Goal: Task Accomplishment & Management: Manage account settings

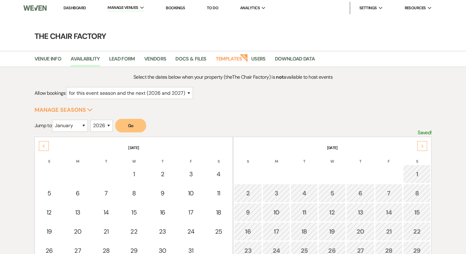
select select "2"
select select "2026"
click at [131, 34] on li "The Chair Factory" at bounding box center [138, 33] width 55 height 6
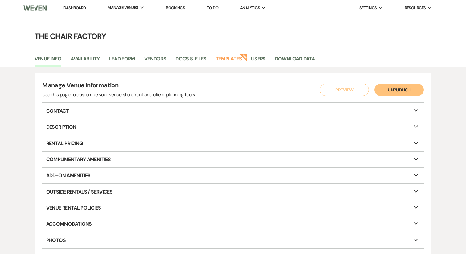
click at [71, 9] on link "Dashboard" at bounding box center [75, 7] width 22 height 5
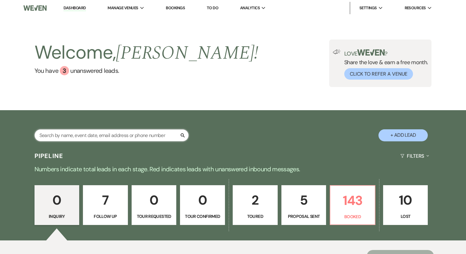
click at [71, 138] on input "text" at bounding box center [112, 135] width 154 height 12
type input "[PERSON_NAME]"
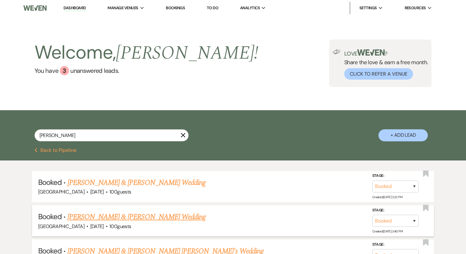
click at [105, 218] on link "[PERSON_NAME] & [PERSON_NAME] Wedding" at bounding box center [137, 216] width 138 height 11
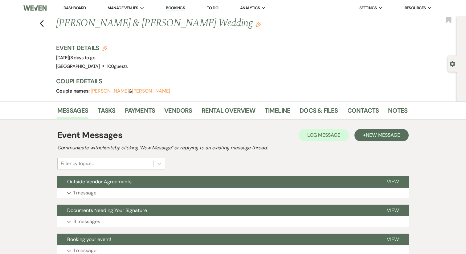
click at [382, 113] on li "Contacts" at bounding box center [367, 111] width 41 height 15
click at [388, 113] on link "Notes" at bounding box center [397, 112] width 19 height 14
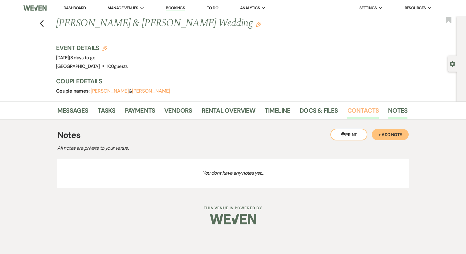
click at [359, 111] on link "Contacts" at bounding box center [363, 112] width 32 height 14
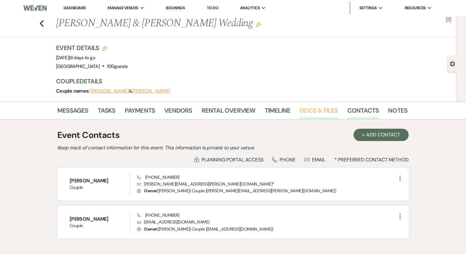
click at [324, 110] on link "Docs & Files" at bounding box center [319, 112] width 38 height 14
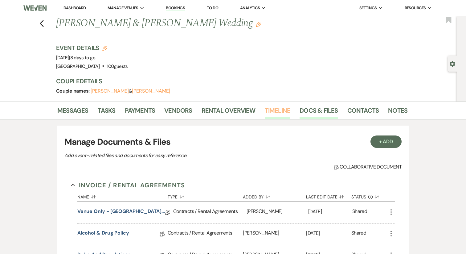
click at [269, 111] on link "Timeline" at bounding box center [278, 112] width 26 height 14
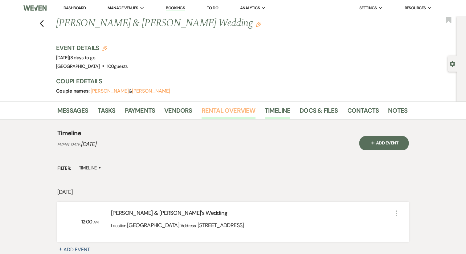
click at [218, 114] on link "Rental Overview" at bounding box center [229, 112] width 54 height 14
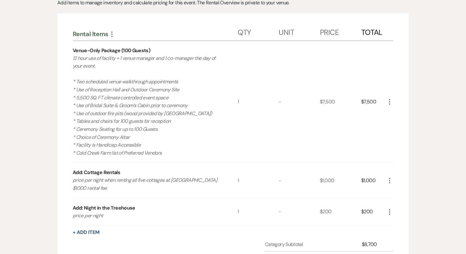
scroll to position [143, 0]
click at [100, 50] on div "Venue-Only Package (100 Guests)" at bounding box center [111, 49] width 77 height 7
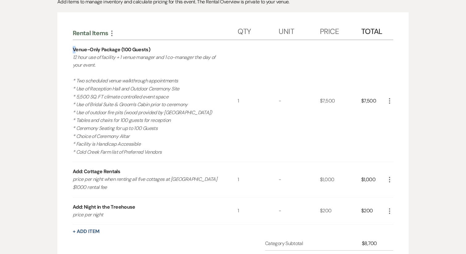
click at [100, 50] on div "Venue-Only Package (100 Guests)" at bounding box center [111, 49] width 77 height 7
drag, startPoint x: 149, startPoint y: 50, endPoint x: 46, endPoint y: 51, distance: 102.7
click at [46, 51] on div "Messages Tasks Payments Vendors Rental Overview Timeline Docs & Files Contacts …" at bounding box center [233, 149] width 466 height 380
copy div "Venue-Only Package (100 Guests)"
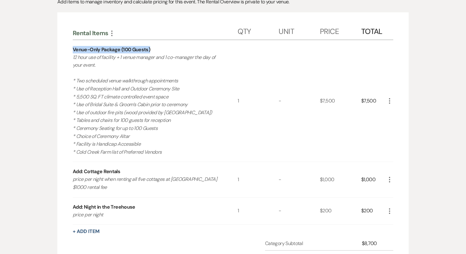
drag, startPoint x: 71, startPoint y: 57, endPoint x: 169, endPoint y: 151, distance: 135.2
click at [169, 151] on div "Rental Items More Qty Unit Price Total Venue-Only Package (100 Guests) 12 hour …" at bounding box center [232, 172] width 351 height 321
copy p "12 hour use of facility + 1 venue manager and 1 co-manager the day of your even…"
click at [327, 100] on div "$7,500" at bounding box center [340, 101] width 41 height 122
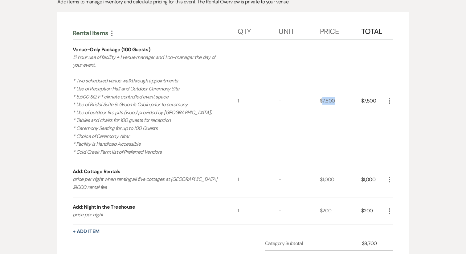
copy div "7,500"
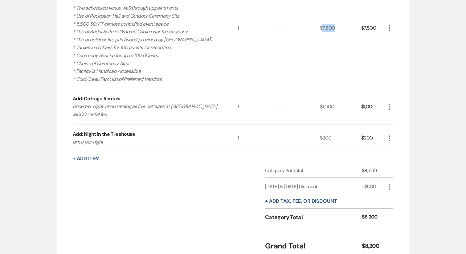
scroll to position [216, 0]
click at [374, 187] on div "-$500" at bounding box center [374, 185] width 24 height 7
copy div "500"
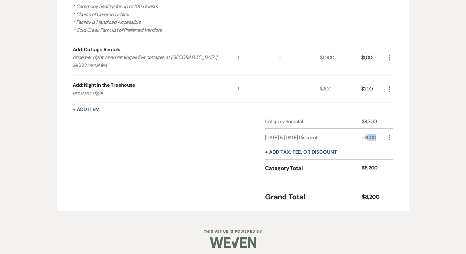
scroll to position [0, 0]
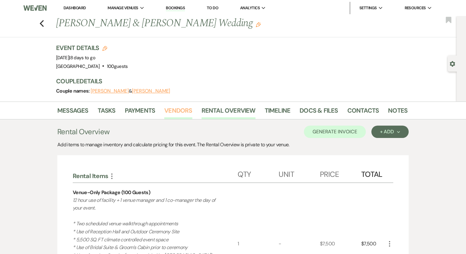
click at [171, 110] on link "Vendors" at bounding box center [178, 112] width 28 height 14
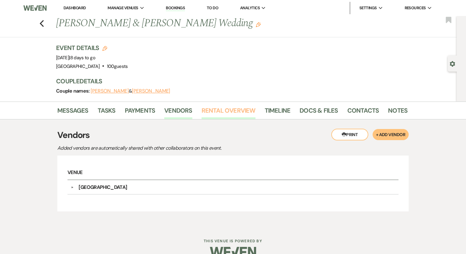
click at [217, 109] on link "Rental Overview" at bounding box center [229, 112] width 54 height 14
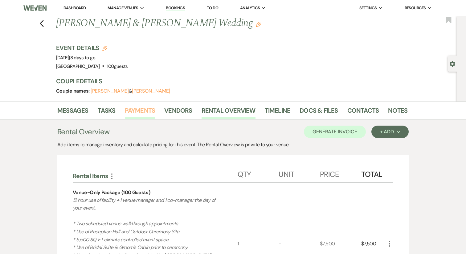
click at [143, 110] on link "Payments" at bounding box center [140, 112] width 31 height 14
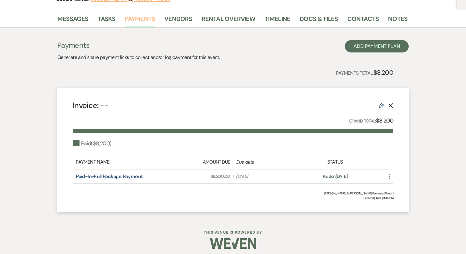
scroll to position [93, 0]
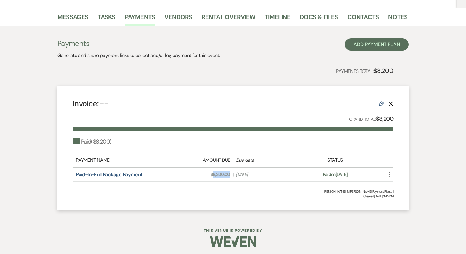
drag, startPoint x: 231, startPoint y: 176, endPoint x: 213, endPoint y: 176, distance: 17.9
click at [213, 176] on div "Amount Due: $8,200.00 | Due Date [DATE]" at bounding box center [233, 174] width 126 height 6
copy span "8,200.00"
click at [112, 173] on link "Paid-In-Full Package Payment" at bounding box center [109, 174] width 67 height 6
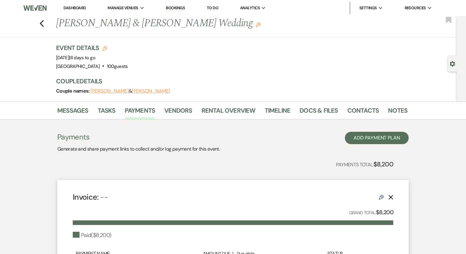
click at [80, 8] on link "Dashboard" at bounding box center [75, 7] width 22 height 5
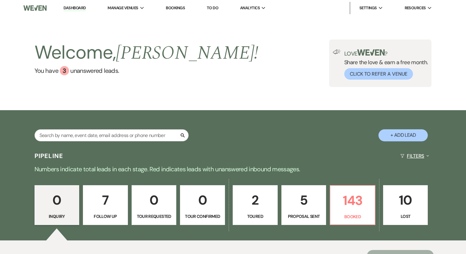
click at [412, 154] on button "Filters Expand" at bounding box center [415, 156] width 34 height 16
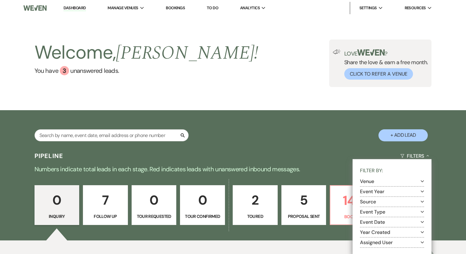
click at [385, 181] on button "Venue Expand" at bounding box center [392, 181] width 64 height 5
click at [383, 196] on label "The Chair Factory" at bounding box center [396, 197] width 56 height 8
click at [372, 196] on input "The Chair Factory" at bounding box center [370, 197] width 4 height 4
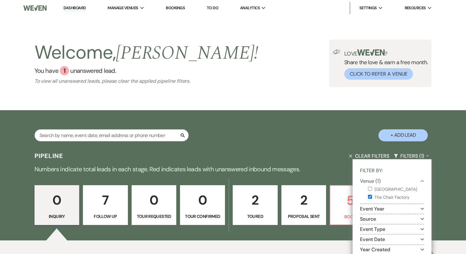
click at [381, 195] on label "The Chair Factory" at bounding box center [396, 197] width 56 height 8
click at [372, 195] on input "The Chair Factory" at bounding box center [370, 197] width 4 height 4
checkbox input "false"
click at [381, 191] on label "[GEOGRAPHIC_DATA]" at bounding box center [396, 189] width 56 height 8
click at [372, 191] on input "[GEOGRAPHIC_DATA]" at bounding box center [370, 189] width 4 height 4
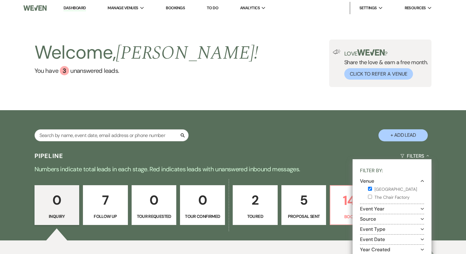
checkbox input "true"
click at [324, 159] on div "Pipeline Clear Filters Filters (1) Collapse Filter By: Venue (1) Collapse [GEOG…" at bounding box center [233, 156] width 444 height 16
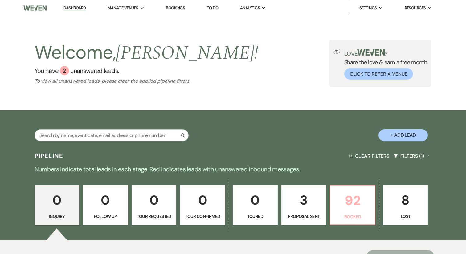
click at [334, 185] on link "92 Booked" at bounding box center [353, 205] width 46 height 40
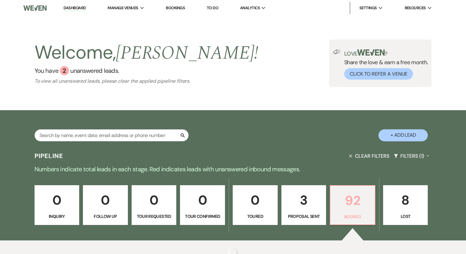
click at [341, 197] on p "92" at bounding box center [352, 200] width 37 height 21
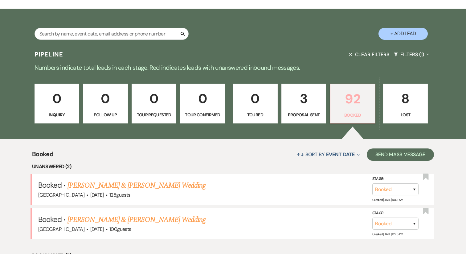
scroll to position [95, 0]
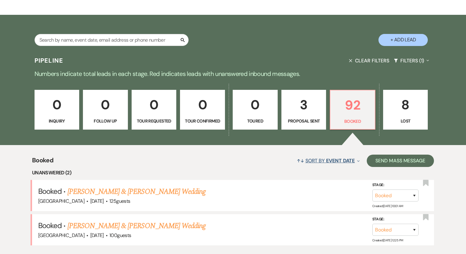
click at [346, 164] on button "↑↓ Sort By Event Date Expand" at bounding box center [328, 160] width 68 height 16
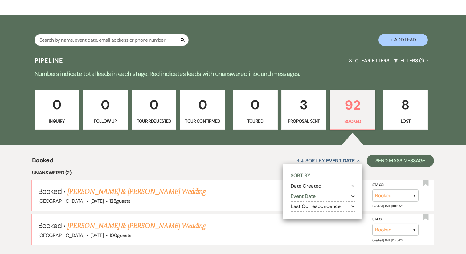
click at [319, 198] on button "Event Date Expand" at bounding box center [323, 196] width 64 height 5
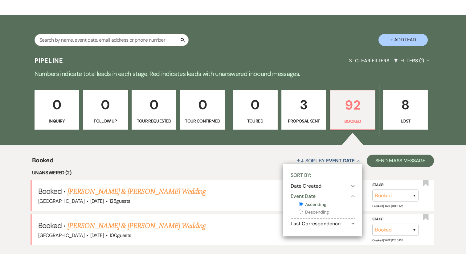
click at [317, 212] on label "Descending" at bounding box center [327, 212] width 56 height 8
click at [303, 212] on input "Descending" at bounding box center [301, 211] width 4 height 4
radio input "true"
click at [225, 160] on div "↑↓ Sort By Event Date Collapse Sort By: Date Created Expand Event Date Collapse…" at bounding box center [243, 160] width 381 height 16
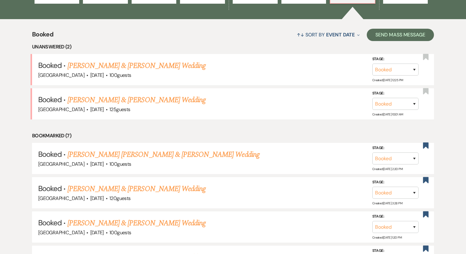
scroll to position [203, 0]
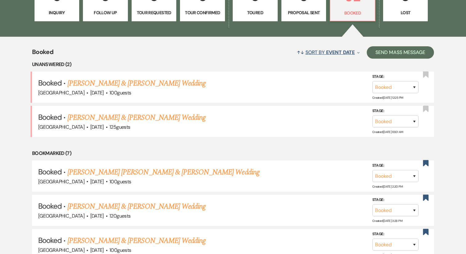
click at [319, 55] on button "↑↓ Sort By Event Date Expand" at bounding box center [328, 52] width 68 height 16
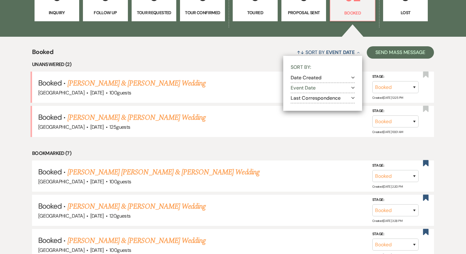
click at [312, 78] on button "Date Created Expand" at bounding box center [323, 77] width 64 height 5
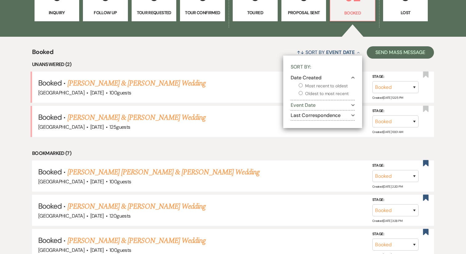
click at [312, 78] on button "Date Created Collapse" at bounding box center [323, 77] width 64 height 5
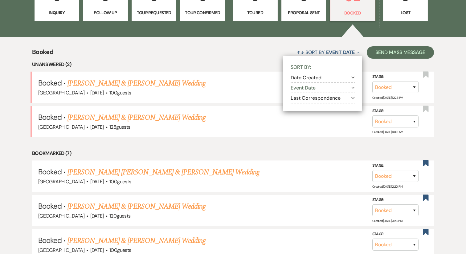
click at [311, 90] on button "Event Date Expand" at bounding box center [323, 87] width 64 height 5
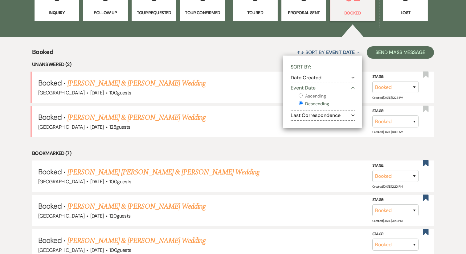
click at [309, 97] on label "Ascending" at bounding box center [327, 96] width 56 height 8
click at [303, 97] on input "Ascending" at bounding box center [301, 95] width 4 height 4
radio input "true"
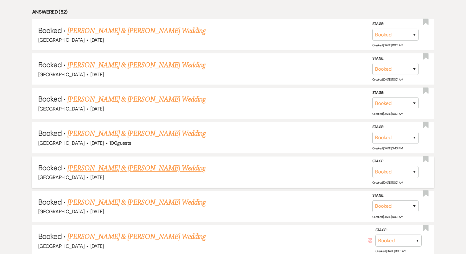
scroll to position [610, 0]
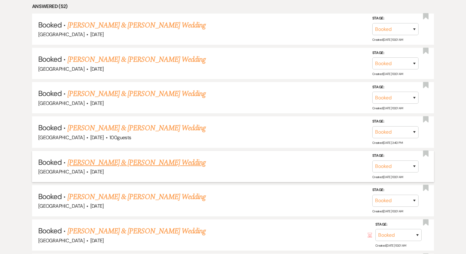
click at [147, 157] on link "[PERSON_NAME] & [PERSON_NAME] Wedding" at bounding box center [137, 162] width 138 height 11
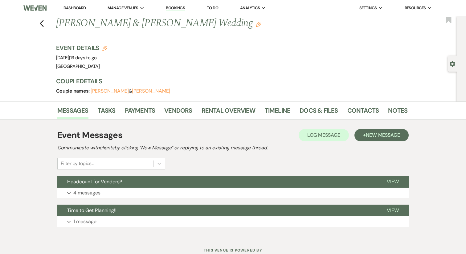
click at [82, 27] on h1 "[PERSON_NAME] & [PERSON_NAME] Wedding Edit" at bounding box center [194, 23] width 276 height 15
copy h1 "[PERSON_NAME]"
click at [216, 111] on link "Rental Overview" at bounding box center [229, 112] width 54 height 14
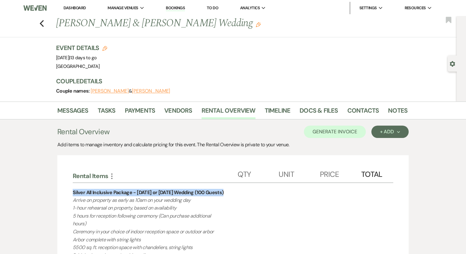
drag, startPoint x: 229, startPoint y: 195, endPoint x: 58, endPoint y: 194, distance: 171.4
copy div "Silver All Inclusive Package - [DATE] or [DATE] Wedding (100 Guests)"
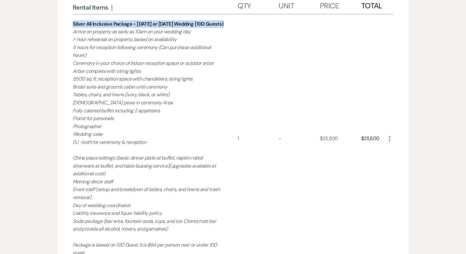
scroll to position [163, 0]
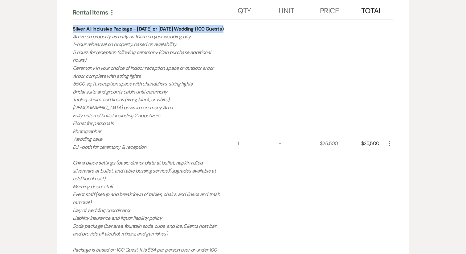
drag, startPoint x: 88, startPoint y: 224, endPoint x: 67, endPoint y: 39, distance: 187.1
click at [67, 39] on div "Rental Items More Qty Unit Price Total Silver All Inclusive Package - [DATE] or…" at bounding box center [232, 236] width 351 height 488
copy p "Loremi do sitametc ad elits do 17ei te inci utlabor etd 8-magn aliquaeni ad min…"
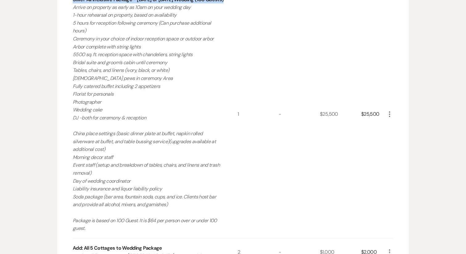
scroll to position [203, 0]
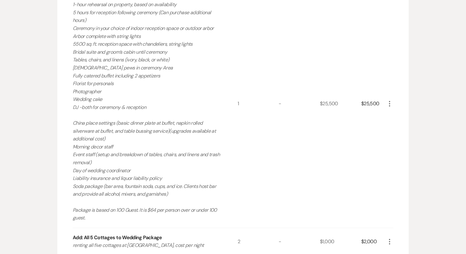
click at [330, 103] on div "$25,500" at bounding box center [340, 104] width 41 height 248
copy div "25,500"
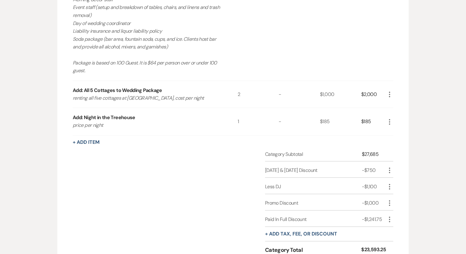
scroll to position [363, 0]
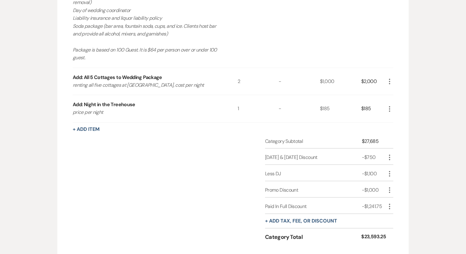
click at [371, 175] on div "-$1,100" at bounding box center [374, 173] width 24 height 7
copy div "1,100"
click at [372, 207] on div "-$1,241.75" at bounding box center [374, 206] width 24 height 7
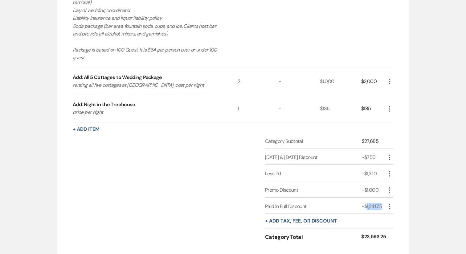
click at [372, 207] on div "-$1,241.75" at bounding box center [374, 206] width 24 height 7
click at [367, 207] on div "-$1,241.75" at bounding box center [374, 206] width 24 height 7
drag, startPoint x: 365, startPoint y: 206, endPoint x: 387, endPoint y: 205, distance: 21.6
click at [387, 205] on div "Paid In Full Discount -$1,241.75 More" at bounding box center [329, 205] width 128 height 16
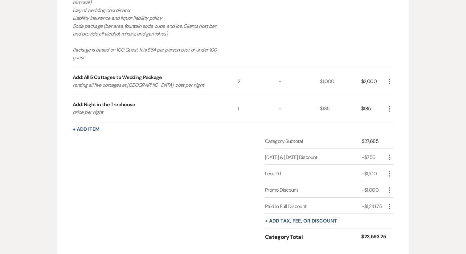
click at [371, 187] on div "-$1,000" at bounding box center [374, 189] width 24 height 7
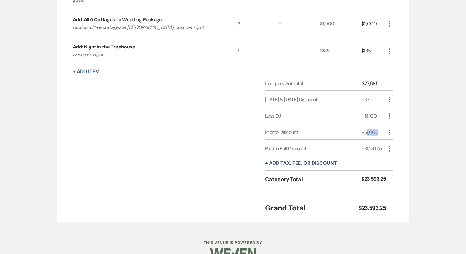
scroll to position [421, 0]
drag, startPoint x: 368, startPoint y: 99, endPoint x: 385, endPoint y: 99, distance: 17.6
click at [385, 99] on div "-$750" at bounding box center [374, 98] width 24 height 7
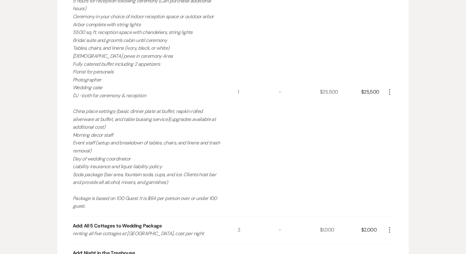
scroll to position [0, 0]
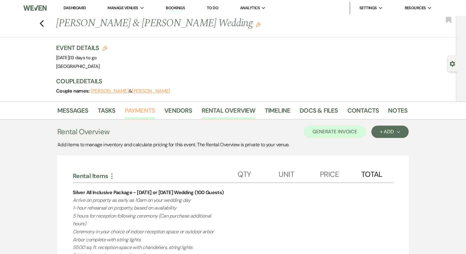
click at [143, 109] on link "Payments" at bounding box center [140, 112] width 31 height 14
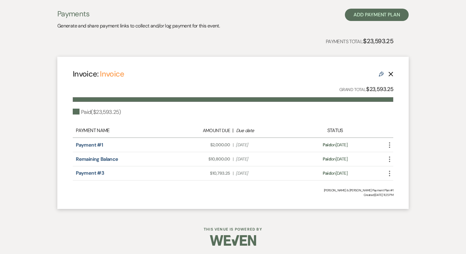
scroll to position [124, 0]
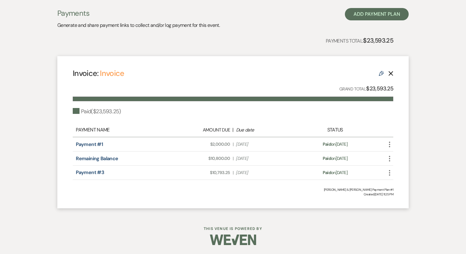
click at [388, 156] on icon "More" at bounding box center [389, 158] width 7 height 7
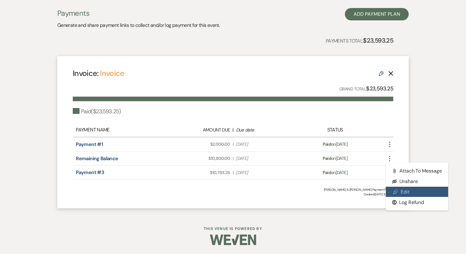
click at [397, 192] on icon "Pencil" at bounding box center [395, 191] width 5 height 5
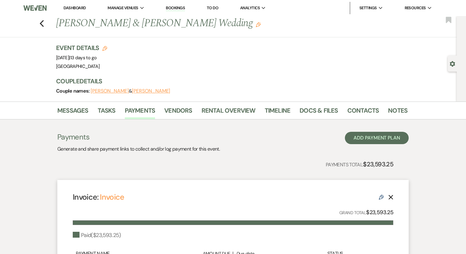
select select "23067"
select select "1"
select select "true"
select select "1"
select select "true"
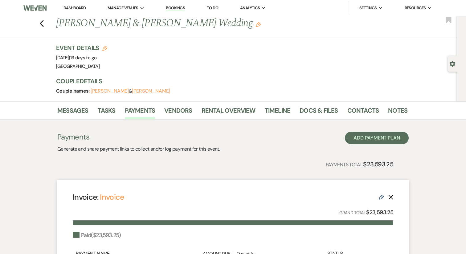
select select "1"
select select "true"
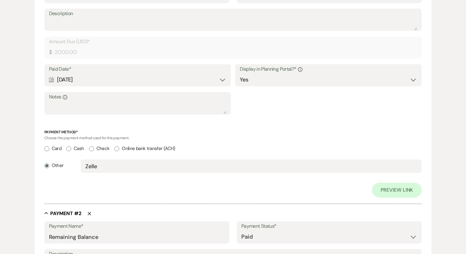
scroll to position [234, 0]
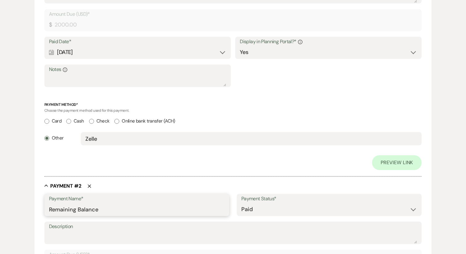
click at [94, 207] on input "Remaining Balance" at bounding box center [137, 209] width 176 height 12
type input "Payment #2"
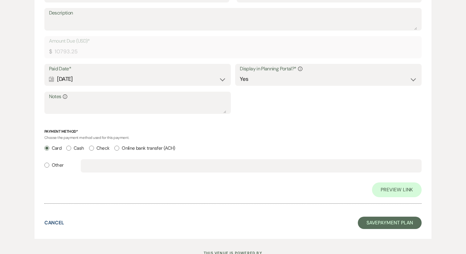
scroll to position [712, 0]
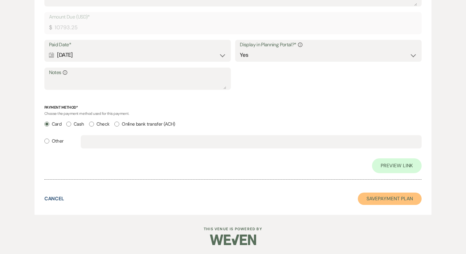
click at [405, 197] on button "Save Payment Plan" at bounding box center [390, 198] width 64 height 12
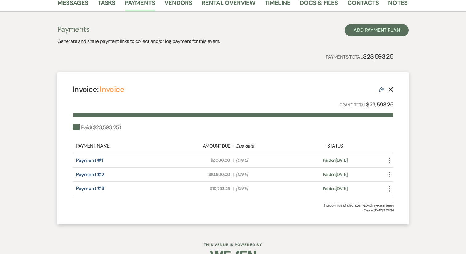
scroll to position [124, 0]
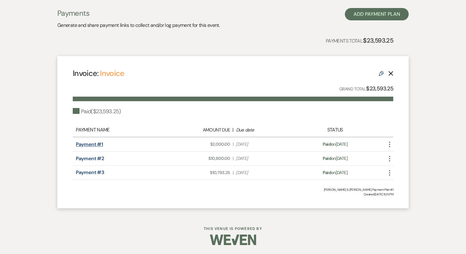
click at [90, 144] on link "Payment #1" at bounding box center [89, 144] width 27 height 6
click at [100, 156] on link "Payment #2" at bounding box center [90, 158] width 28 height 6
click at [97, 172] on link "Payment #3" at bounding box center [90, 172] width 28 height 6
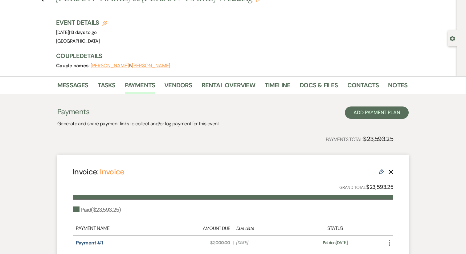
scroll to position [1, 0]
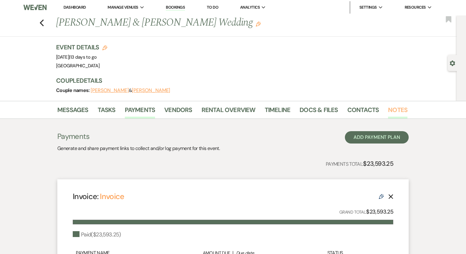
click at [394, 109] on link "Notes" at bounding box center [397, 112] width 19 height 14
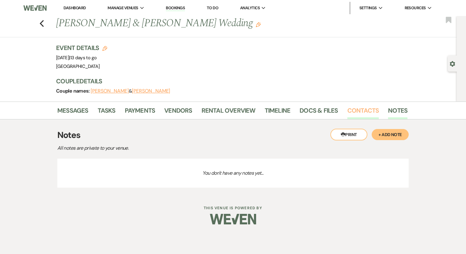
click at [362, 109] on link "Contacts" at bounding box center [363, 112] width 32 height 14
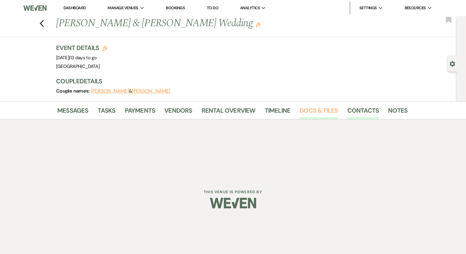
click at [316, 108] on link "Docs & Files" at bounding box center [319, 112] width 38 height 14
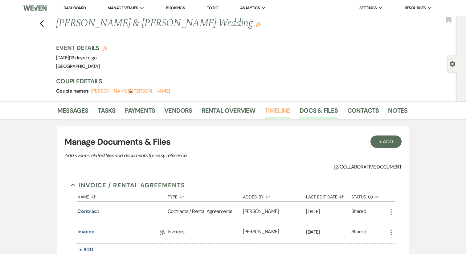
click at [277, 109] on link "Timeline" at bounding box center [278, 112] width 26 height 14
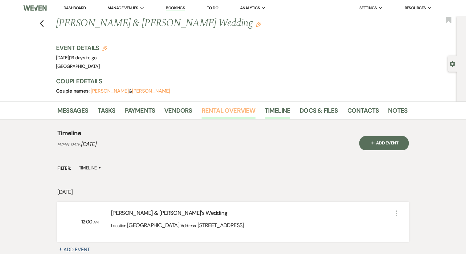
click at [235, 112] on link "Rental Overview" at bounding box center [229, 112] width 54 height 14
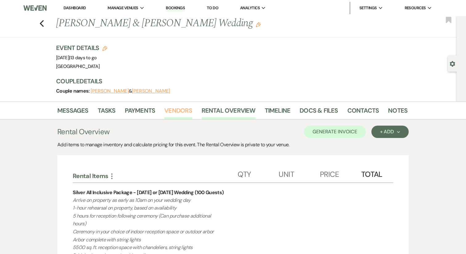
click at [179, 114] on link "Vendors" at bounding box center [178, 112] width 28 height 14
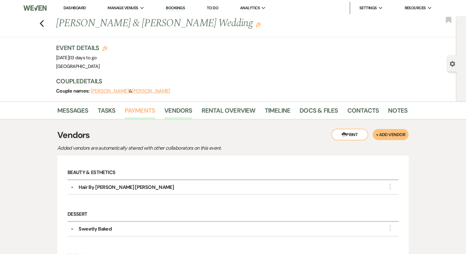
click at [138, 114] on link "Payments" at bounding box center [140, 112] width 31 height 14
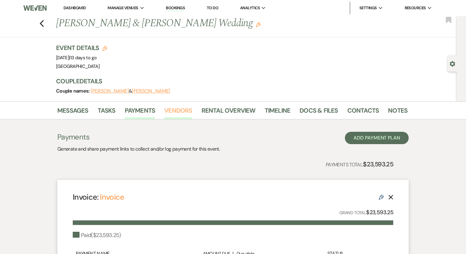
click at [183, 112] on link "Vendors" at bounding box center [178, 112] width 28 height 14
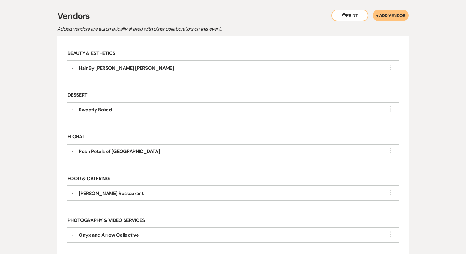
scroll to position [116, 0]
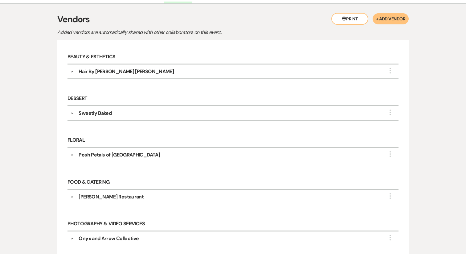
click at [90, 74] on div "Hair By [PERSON_NAME] [PERSON_NAME]" at bounding box center [126, 71] width 95 height 7
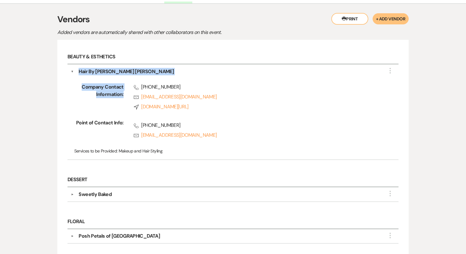
drag, startPoint x: 135, startPoint y: 75, endPoint x: 78, endPoint y: 71, distance: 56.9
click at [78, 71] on div "▼ Hair By [PERSON_NAME] [PERSON_NAME] More Company Contact Information: Phone […" at bounding box center [233, 112] width 331 height 96
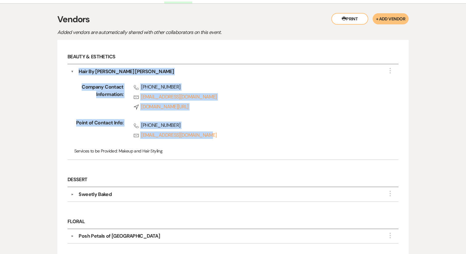
drag, startPoint x: 225, startPoint y: 139, endPoint x: 80, endPoint y: 69, distance: 161.1
click at [80, 69] on div "▼ Hair By [PERSON_NAME] [PERSON_NAME] More Company Contact Information: Phone […" at bounding box center [233, 112] width 331 height 96
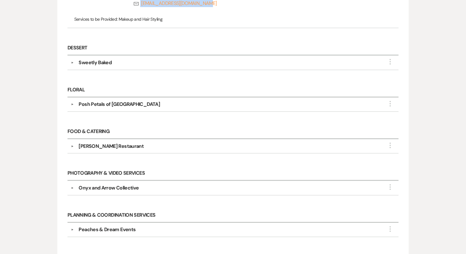
scroll to position [269, 0]
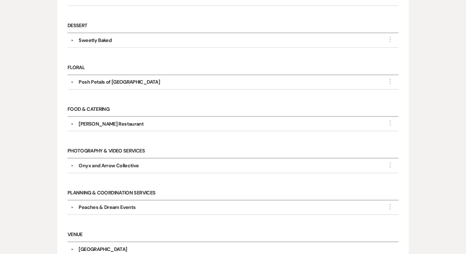
click at [95, 41] on div "Sweetly Baked" at bounding box center [95, 40] width 33 height 7
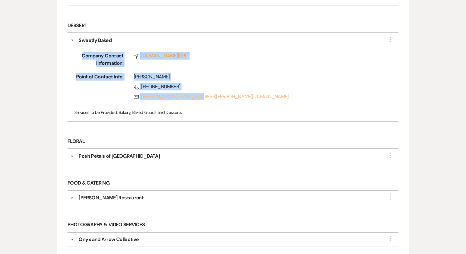
drag, startPoint x: 75, startPoint y: 53, endPoint x: 212, endPoint y: 95, distance: 143.3
click at [212, 95] on div "Company Contact Information: Compass [DOMAIN_NAME][URL] Point of Contact Info: …" at bounding box center [233, 81] width 325 height 74
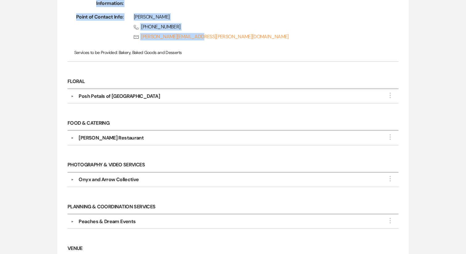
scroll to position [332, 0]
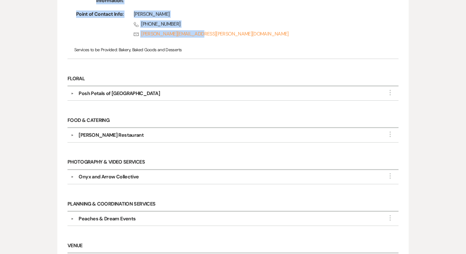
click at [104, 94] on div "Posh Petals of [GEOGRAPHIC_DATA]" at bounding box center [119, 93] width 81 height 7
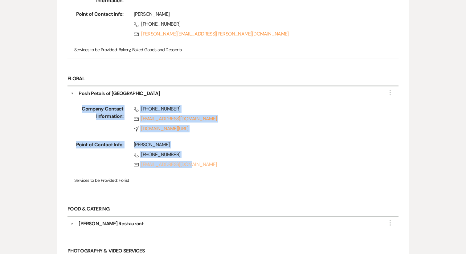
drag, startPoint x: 74, startPoint y: 105, endPoint x: 195, endPoint y: 166, distance: 136.0
click at [195, 166] on div "Company Contact Information: Phone [PHONE_NUMBER] Rsvp [EMAIL_ADDRESS][DOMAIN_N…" at bounding box center [233, 141] width 325 height 88
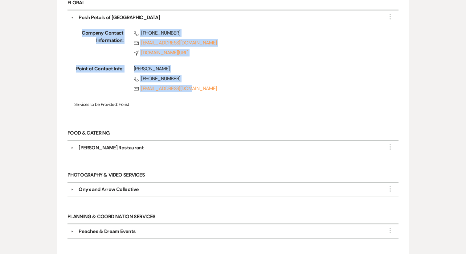
scroll to position [411, 0]
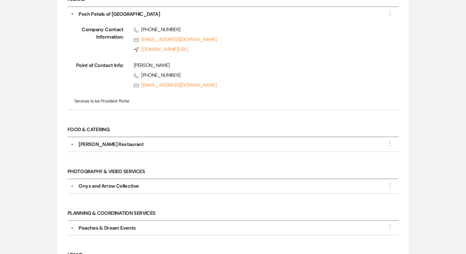
click at [109, 143] on div "[PERSON_NAME] Restaurant" at bounding box center [111, 144] width 65 height 7
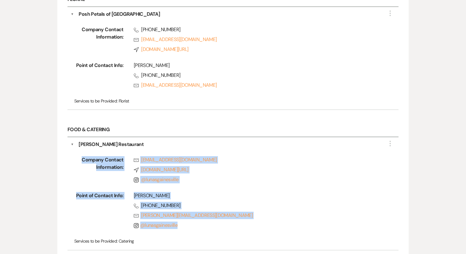
drag, startPoint x: 84, startPoint y: 159, endPoint x: 196, endPoint y: 223, distance: 128.8
click at [196, 223] on div "Company Contact Information: Rsvp [EMAIL_ADDRESS][DOMAIN_NAME] Compass [DOMAIN_…" at bounding box center [233, 197] width 325 height 98
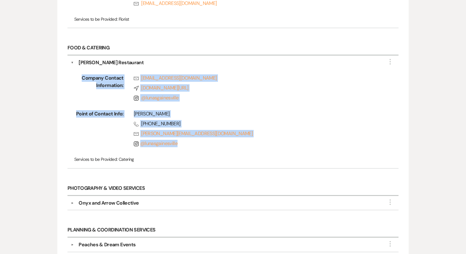
scroll to position [509, 0]
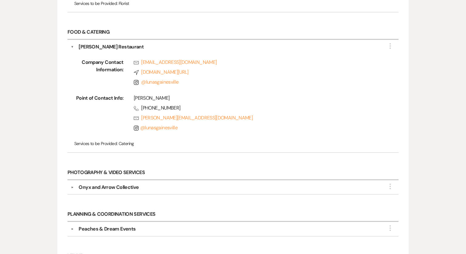
click at [107, 185] on div "Onyx and Arrow Collective" at bounding box center [109, 186] width 60 height 7
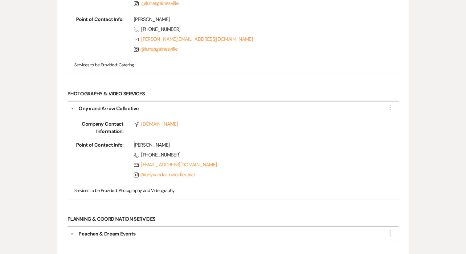
scroll to position [598, 0]
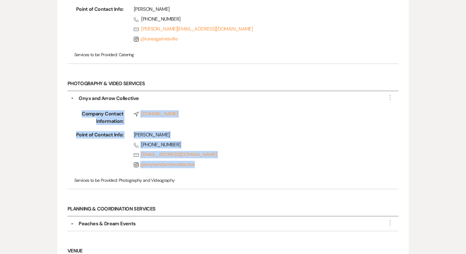
drag, startPoint x: 81, startPoint y: 110, endPoint x: 224, endPoint y: 163, distance: 153.1
click at [224, 163] on div "Company Contact Information: Compass [DOMAIN_NAME] Point of Contact Info: [PERS…" at bounding box center [233, 144] width 325 height 84
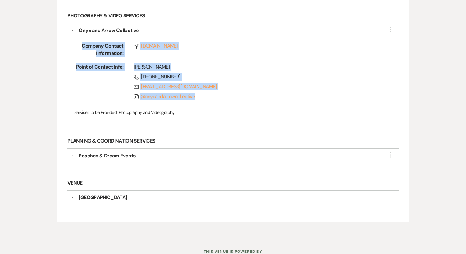
scroll to position [672, 0]
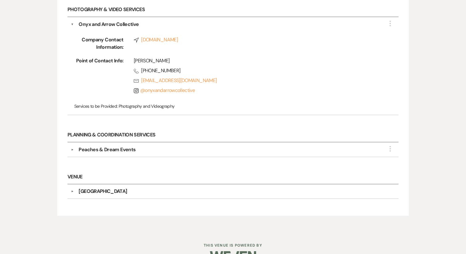
click at [117, 146] on div "Peaches & Dream Events" at bounding box center [107, 149] width 57 height 7
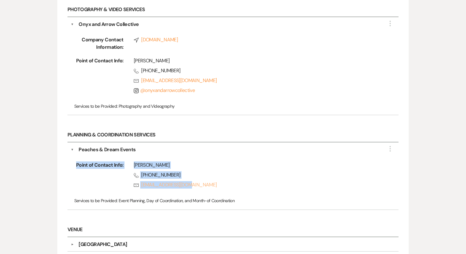
drag, startPoint x: 205, startPoint y: 176, endPoint x: 210, endPoint y: 183, distance: 8.4
click at [210, 183] on div "Point of Contact Info: [PERSON_NAME] Phone [PHONE_NUMBER] Rsvp [EMAIL_ADDRESS][…" at bounding box center [233, 176] width 318 height 30
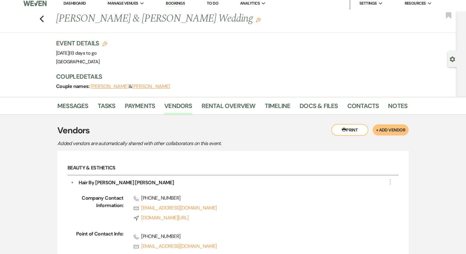
scroll to position [3, 0]
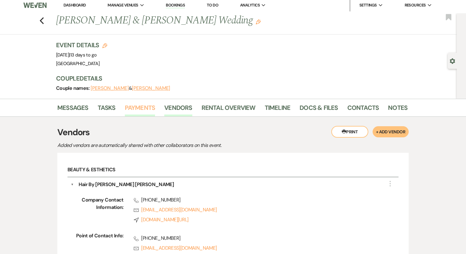
click at [126, 115] on link "Payments" at bounding box center [140, 110] width 31 height 14
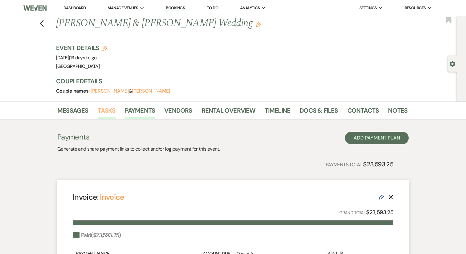
click at [105, 112] on link "Tasks" at bounding box center [107, 112] width 18 height 14
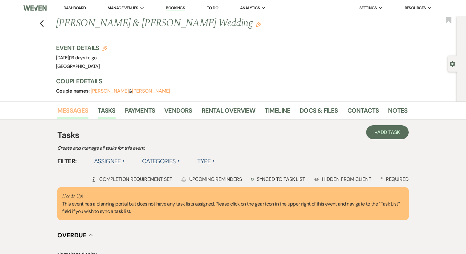
click at [76, 113] on link "Messages" at bounding box center [72, 112] width 31 height 14
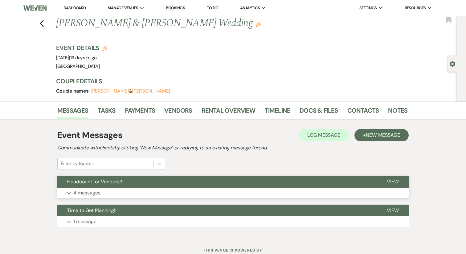
click at [101, 185] on button "Headcount for Vendors?" at bounding box center [217, 182] width 320 height 12
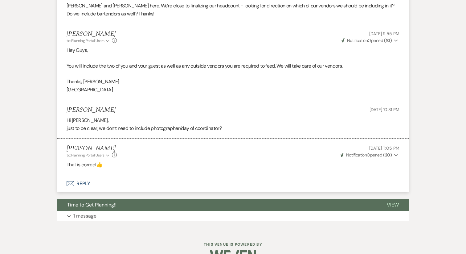
scroll to position [220, 0]
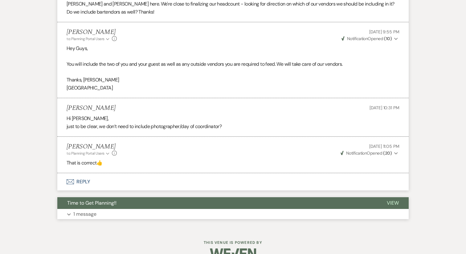
click at [104, 209] on button "Expand 1 message" at bounding box center [232, 214] width 351 height 10
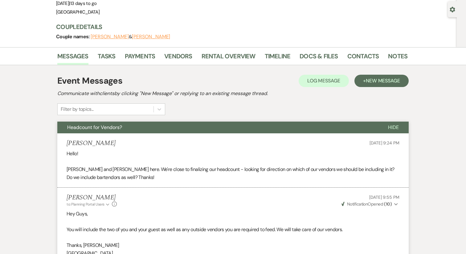
scroll to position [0, 0]
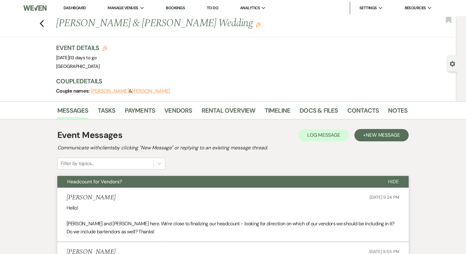
click at [81, 9] on link "Dashboard" at bounding box center [75, 7] width 22 height 5
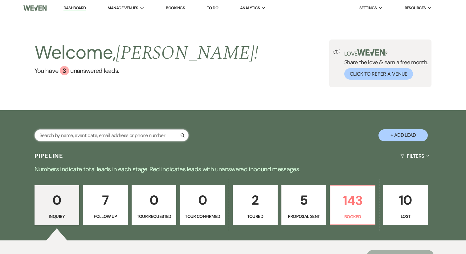
click at [90, 133] on input "text" at bounding box center [112, 135] width 154 height 12
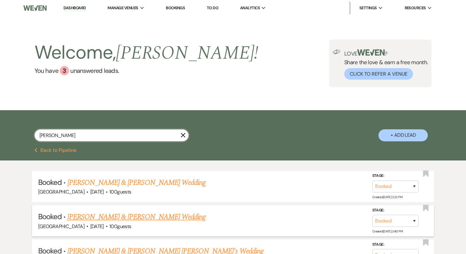
type input "[PERSON_NAME]"
click at [94, 214] on link "[PERSON_NAME] & [PERSON_NAME] Wedding" at bounding box center [137, 216] width 138 height 11
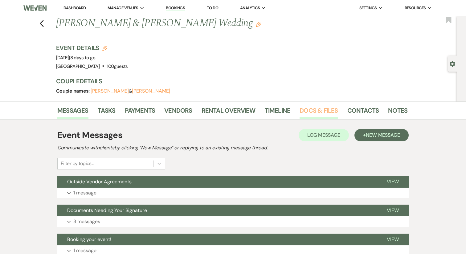
click at [313, 106] on link "Docs & Files" at bounding box center [319, 112] width 38 height 14
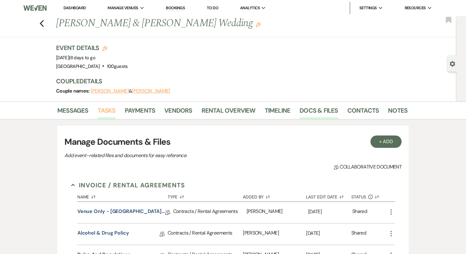
click at [101, 112] on link "Tasks" at bounding box center [107, 112] width 18 height 14
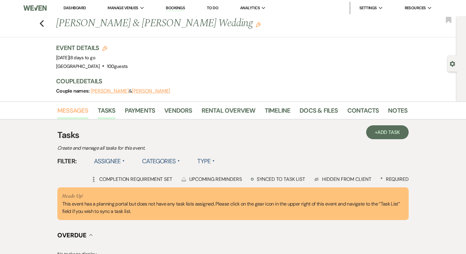
click at [69, 113] on link "Messages" at bounding box center [72, 112] width 31 height 14
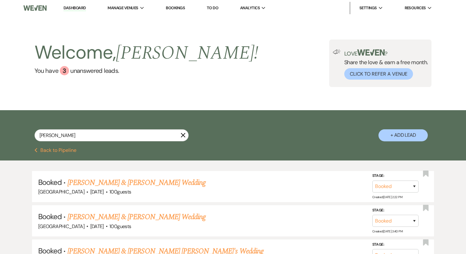
click at [181, 137] on icon "X" at bounding box center [183, 135] width 5 height 5
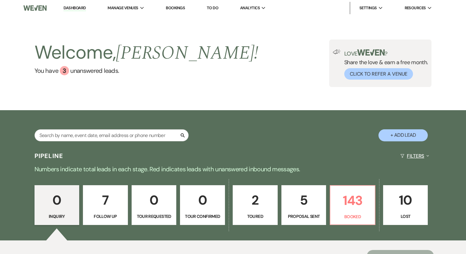
click at [415, 159] on button "Filters Expand" at bounding box center [415, 156] width 34 height 16
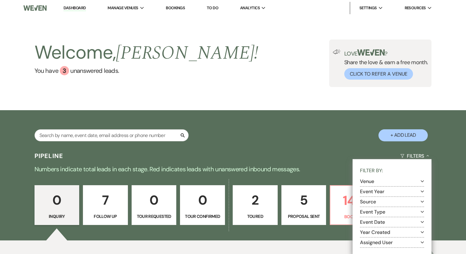
click at [382, 178] on section "Venue Expand" at bounding box center [392, 181] width 64 height 10
click at [380, 180] on button "Venue Expand" at bounding box center [392, 181] width 64 height 5
click at [373, 191] on label "[GEOGRAPHIC_DATA]" at bounding box center [396, 189] width 56 height 8
click at [372, 191] on input "[GEOGRAPHIC_DATA]" at bounding box center [370, 189] width 4 height 4
checkbox input "true"
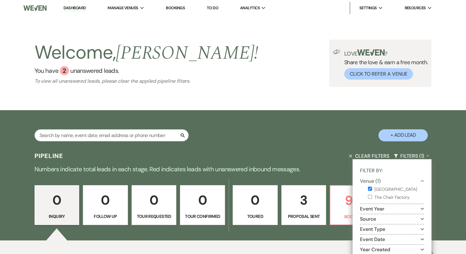
click at [335, 168] on p "Numbers indicate total leads in each stage. Red indicates leads with unanswered…" at bounding box center [233, 169] width 444 height 10
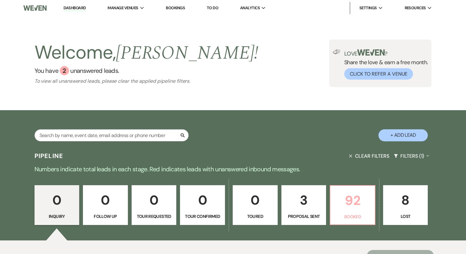
click at [354, 217] on p "Booked" at bounding box center [352, 216] width 37 height 7
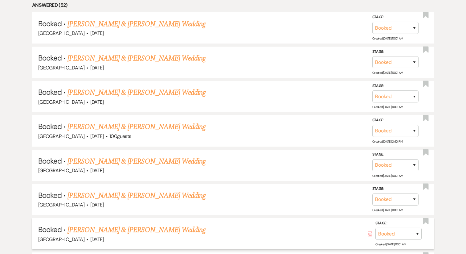
scroll to position [618, 0]
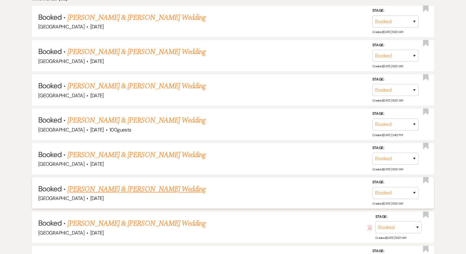
click at [166, 188] on link "[PERSON_NAME] & [PERSON_NAME] Wedding" at bounding box center [137, 188] width 138 height 11
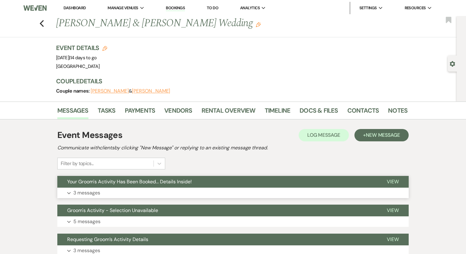
click at [164, 187] on button "Your Groom's Activity Has Been Booked... Details Inside!" at bounding box center [217, 182] width 320 height 12
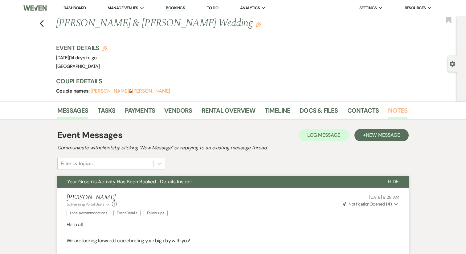
click at [388, 111] on link "Notes" at bounding box center [397, 112] width 19 height 14
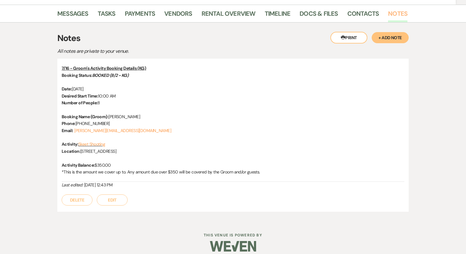
scroll to position [104, 0]
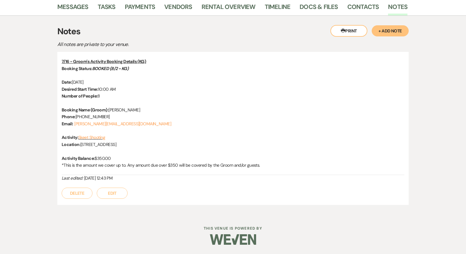
click at [112, 190] on button "Edit" at bounding box center [112, 192] width 31 height 11
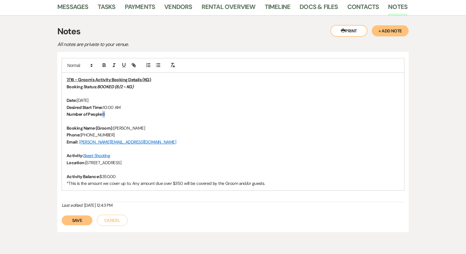
click at [103, 115] on p "Number of People: 8" at bounding box center [233, 114] width 333 height 7
click at [82, 222] on button "Save" at bounding box center [77, 220] width 31 height 10
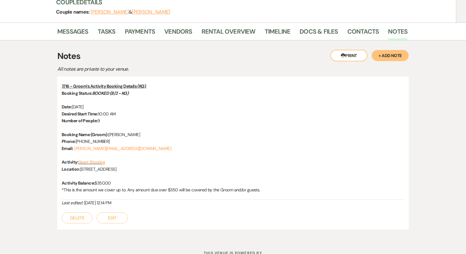
scroll to position [76, 0]
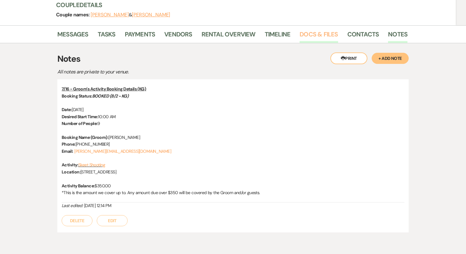
click at [311, 35] on link "Docs & Files" at bounding box center [319, 36] width 38 height 14
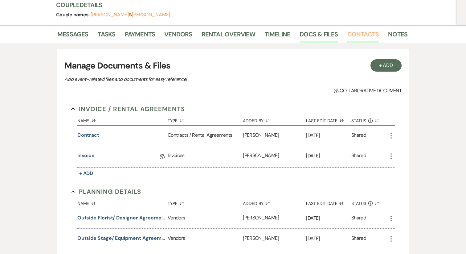
click at [357, 41] on link "Contacts" at bounding box center [363, 36] width 32 height 14
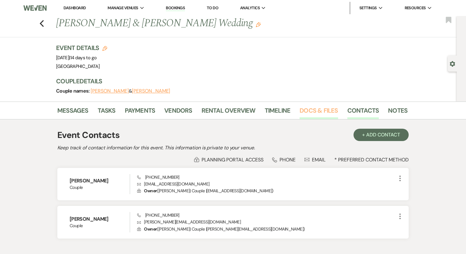
click at [308, 111] on link "Docs & Files" at bounding box center [319, 112] width 38 height 14
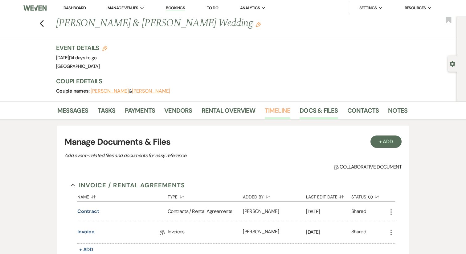
click at [269, 114] on link "Timeline" at bounding box center [278, 112] width 26 height 14
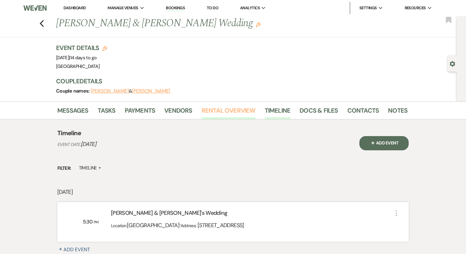
click at [230, 110] on link "Rental Overview" at bounding box center [229, 112] width 54 height 14
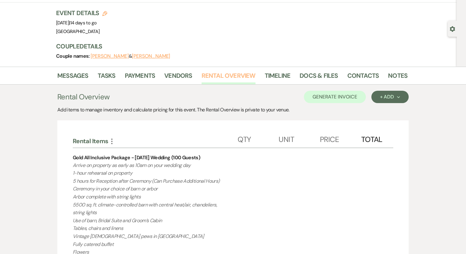
scroll to position [46, 0]
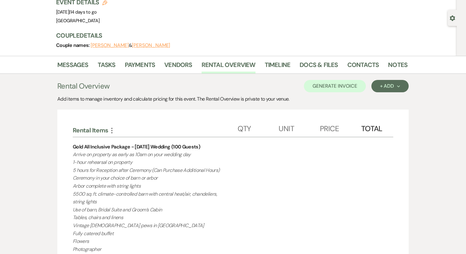
drag, startPoint x: 73, startPoint y: 148, endPoint x: 213, endPoint y: 146, distance: 140.0
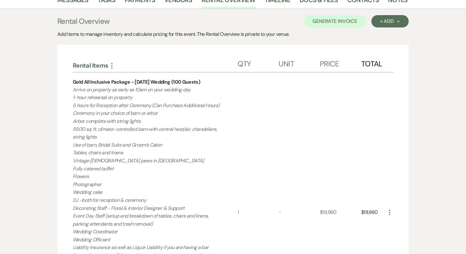
scroll to position [116, 0]
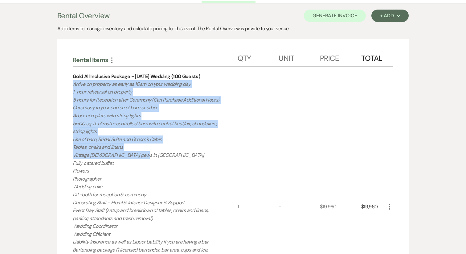
drag, startPoint x: 74, startPoint y: 84, endPoint x: 140, endPoint y: 155, distance: 97.3
click at [149, 122] on p "Arrive on property as early as 10am on your wedding day 1-hour rehearsal on pro…" at bounding box center [147, 210] width 148 height 261
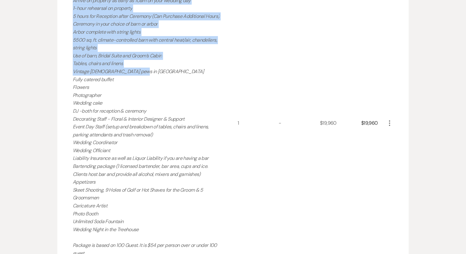
scroll to position [167, 0]
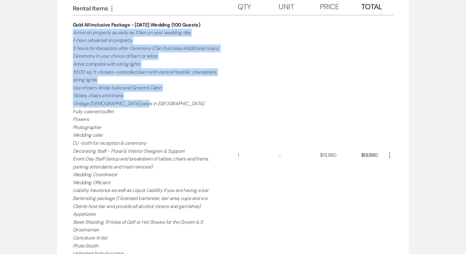
drag, startPoint x: 91, startPoint y: 147, endPoint x: 72, endPoint y: 35, distance: 113.4
click at [72, 35] on div "Rental Items More Qty Unit Price Total Gold All Inclusive Package - [DATE] Wedd…" at bounding box center [232, 231] width 351 height 487
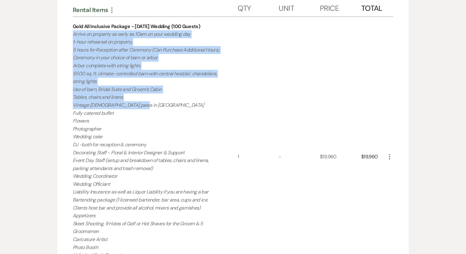
scroll to position [175, 0]
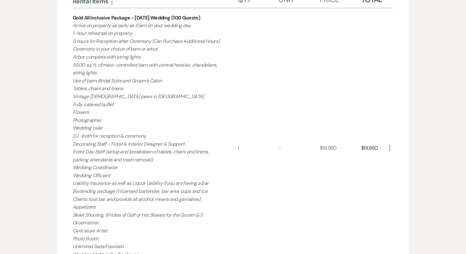
click at [330, 150] on div "$19,960" at bounding box center [340, 148] width 41 height 280
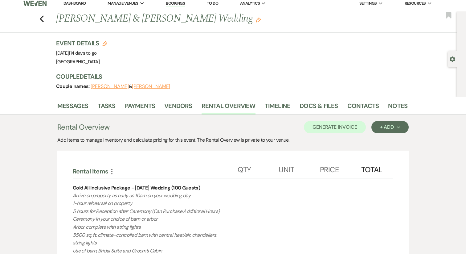
scroll to position [0, 0]
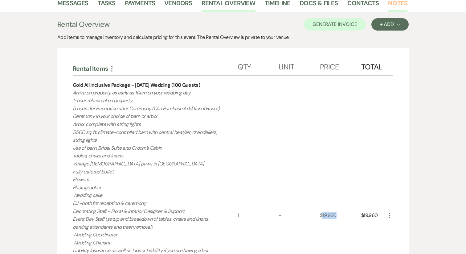
click at [392, 8] on link "Notes" at bounding box center [397, 5] width 19 height 14
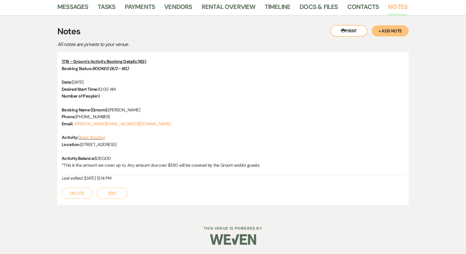
scroll to position [104, 0]
drag, startPoint x: 73, startPoint y: 81, endPoint x: 155, endPoint y: 82, distance: 82.0
click at [155, 82] on p "Date: [DATE]" at bounding box center [233, 82] width 343 height 7
drag, startPoint x: 109, startPoint y: 109, endPoint x: 154, endPoint y: 109, distance: 44.1
click at [154, 109] on p "Booking Name (Groom): [PERSON_NAME]" at bounding box center [233, 109] width 343 height 7
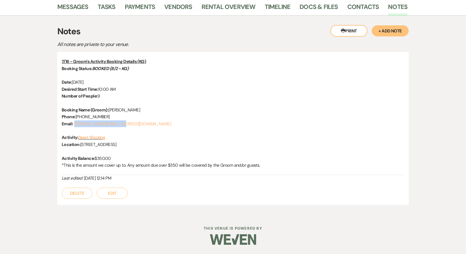
drag, startPoint x: 133, startPoint y: 123, endPoint x: 74, endPoint y: 125, distance: 58.6
click at [74, 125] on p "Email: [PERSON_NAME][EMAIL_ADDRESS][DOMAIN_NAME]" at bounding box center [233, 123] width 343 height 7
drag, startPoint x: 117, startPoint y: 115, endPoint x: 77, endPoint y: 115, distance: 39.8
click at [77, 115] on p "Phone: [PHONE_NUMBER]" at bounding box center [233, 116] width 343 height 7
drag, startPoint x: 117, startPoint y: 136, endPoint x: 79, endPoint y: 139, distance: 37.4
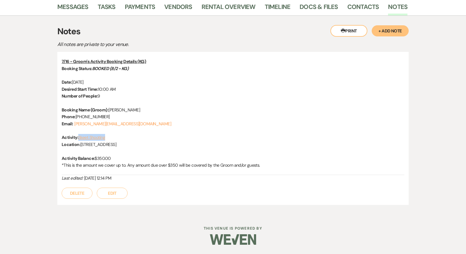
click at [79, 139] on p "Activity: Skeet Shooting" at bounding box center [233, 137] width 343 height 7
drag, startPoint x: 160, startPoint y: 142, endPoint x: 81, endPoint y: 143, distance: 78.9
click at [81, 143] on p "Location: [STREET_ADDRESS]" at bounding box center [233, 144] width 343 height 7
drag, startPoint x: 100, startPoint y: 89, endPoint x: 131, endPoint y: 89, distance: 31.5
click at [131, 89] on p "Desired Start Time: 10:00 AM" at bounding box center [233, 89] width 343 height 7
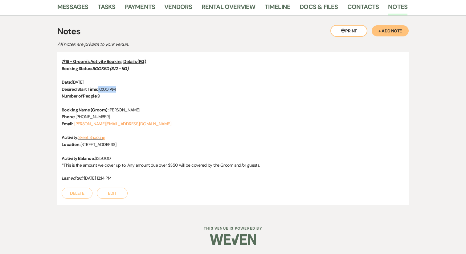
drag, startPoint x: 96, startPoint y: 158, endPoint x: 135, endPoint y: 157, distance: 39.2
click at [135, 157] on p "Activity Balance: $350.00" at bounding box center [233, 158] width 343 height 7
drag, startPoint x: 111, startPoint y: 69, endPoint x: 156, endPoint y: 71, distance: 45.1
click at [156, 71] on p "Booking Status: BOOKED (8/2 - KG)" at bounding box center [233, 68] width 343 height 7
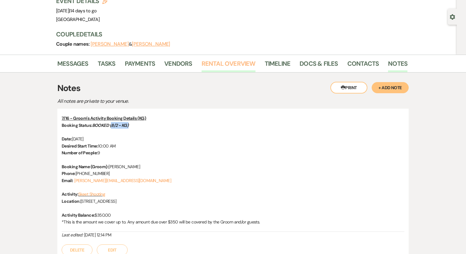
click at [214, 68] on link "Rental Overview" at bounding box center [229, 66] width 54 height 14
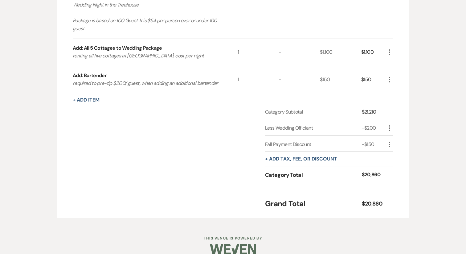
scroll to position [426, 0]
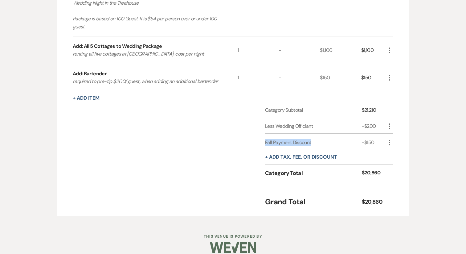
drag, startPoint x: 314, startPoint y: 143, endPoint x: 255, endPoint y: 142, distance: 59.2
click at [255, 142] on div "Category Subtotal $21,210 Less Wedding Officiant -$200 More Fall Payment Discou…" at bounding box center [233, 147] width 321 height 82
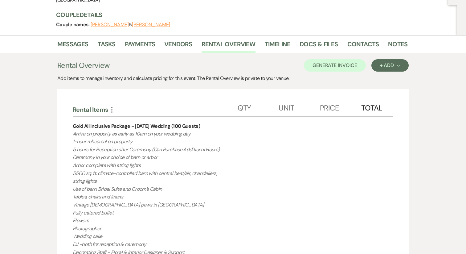
scroll to position [0, 0]
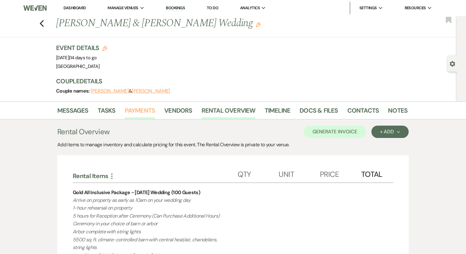
click at [132, 112] on link "Payments" at bounding box center [140, 112] width 31 height 14
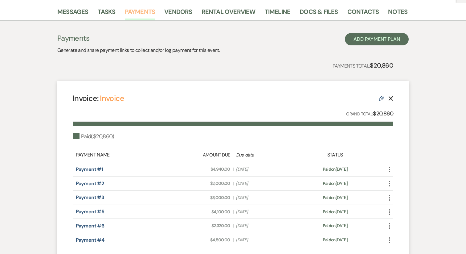
scroll to position [97, 0]
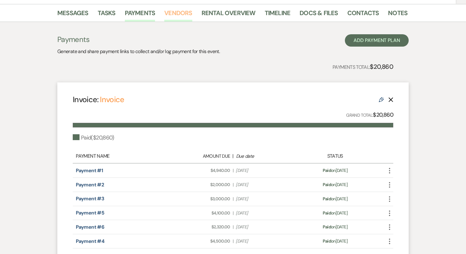
click at [180, 16] on link "Vendors" at bounding box center [178, 15] width 28 height 14
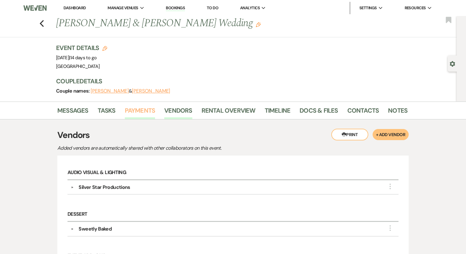
click at [147, 113] on link "Payments" at bounding box center [140, 112] width 31 height 14
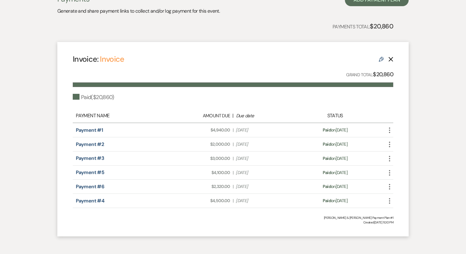
scroll to position [166, 0]
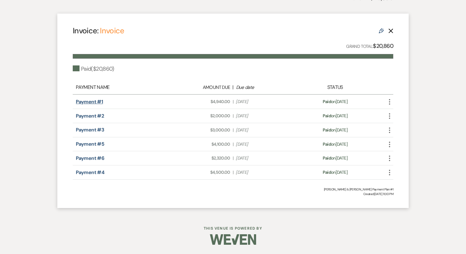
click at [95, 102] on link "Payment #1" at bounding box center [89, 101] width 27 height 6
click at [95, 129] on link "Payment #3" at bounding box center [90, 129] width 28 height 6
click at [88, 145] on link "Payment #5" at bounding box center [90, 144] width 28 height 6
click at [91, 161] on link "Payment #6" at bounding box center [90, 158] width 28 height 6
click at [101, 171] on link "Payment #4" at bounding box center [90, 172] width 28 height 6
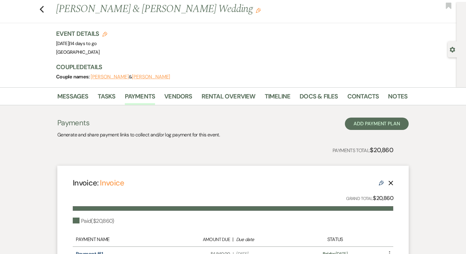
scroll to position [0, 0]
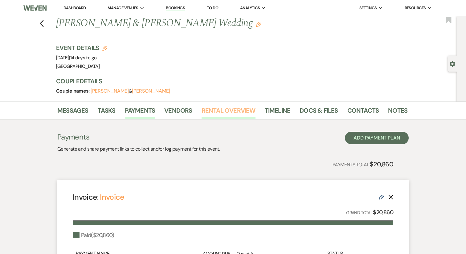
click at [213, 109] on link "Rental Overview" at bounding box center [229, 112] width 54 height 14
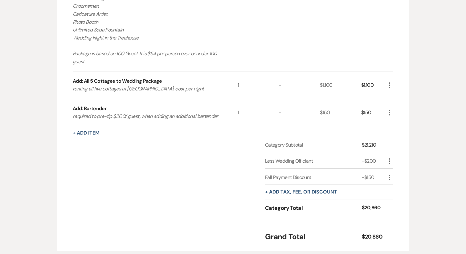
scroll to position [389, 0]
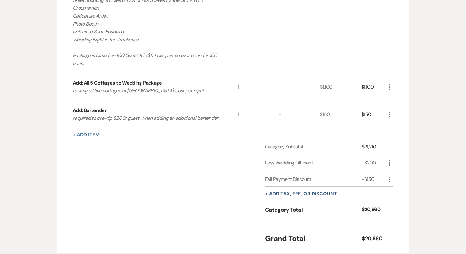
click at [89, 134] on button "+ Add Item" at bounding box center [86, 134] width 27 height 5
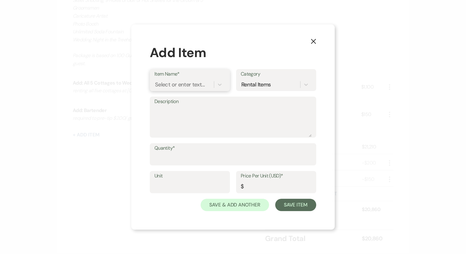
click at [184, 90] on div "Select or enter text..." at bounding box center [189, 85] width 71 height 12
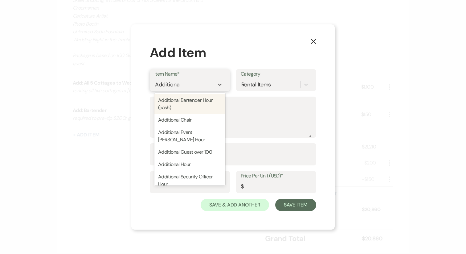
type input "Additional"
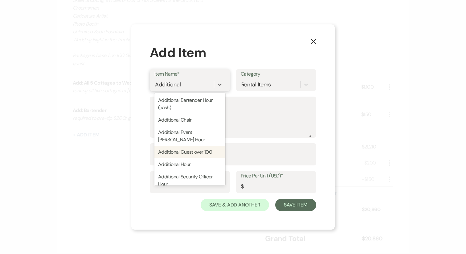
click at [194, 146] on div "Additional Guest over 100" at bounding box center [189, 152] width 71 height 12
type textarea "Additional Guest over 100"
type input "54"
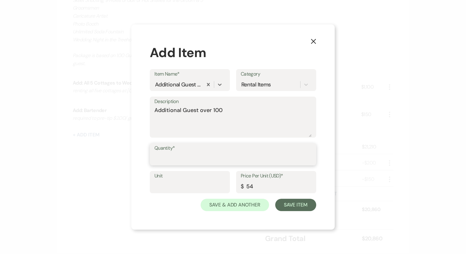
click at [207, 155] on input "Quantity*" at bounding box center [232, 159] width 157 height 12
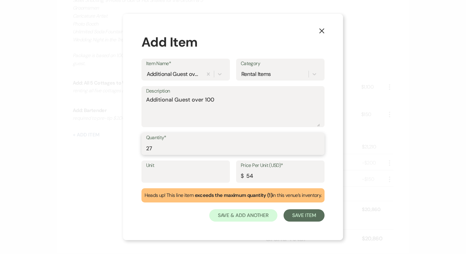
type input "27"
click at [184, 184] on div "Unit Price Per Unit (USD)* $ 54" at bounding box center [233, 174] width 183 height 28
click at [184, 179] on input "Unit" at bounding box center [185, 176] width 79 height 12
type input "3"
type input "100"
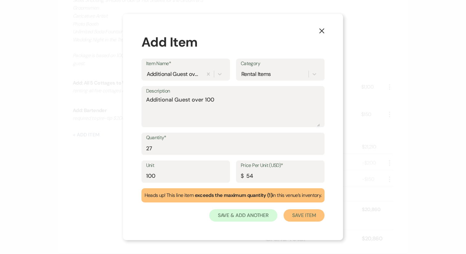
click at [300, 215] on button "Save Item" at bounding box center [304, 215] width 41 height 12
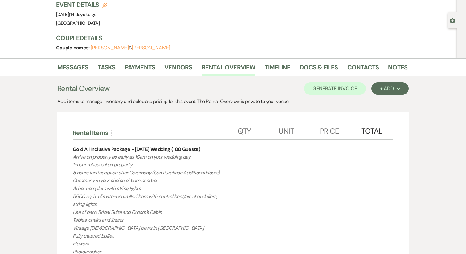
scroll to position [0, 0]
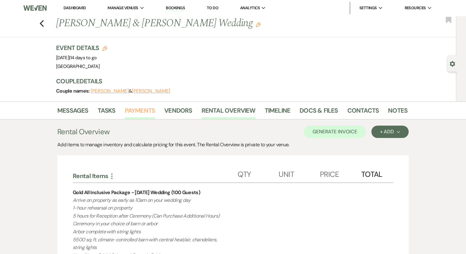
click at [141, 113] on link "Payments" at bounding box center [140, 112] width 31 height 14
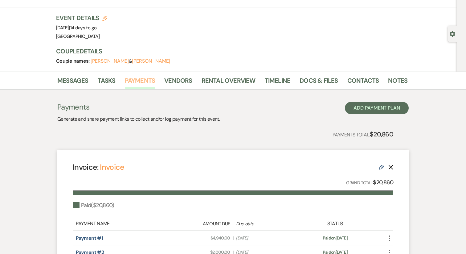
scroll to position [35, 0]
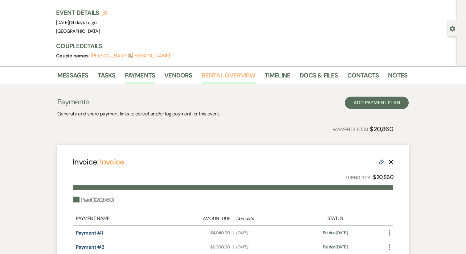
click at [217, 79] on link "Rental Overview" at bounding box center [229, 77] width 54 height 14
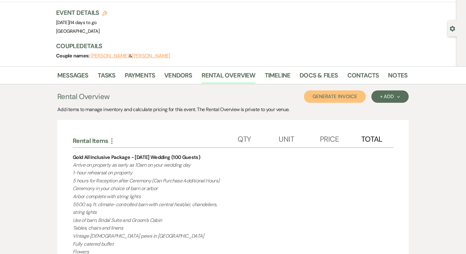
click at [330, 98] on button "Generate Invoice" at bounding box center [335, 96] width 62 height 12
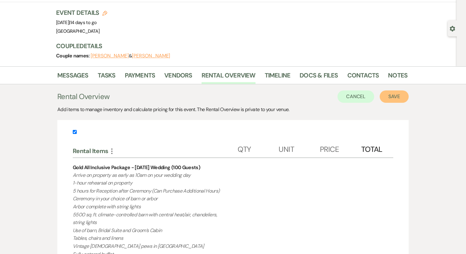
click at [396, 100] on button "Save" at bounding box center [394, 96] width 29 height 12
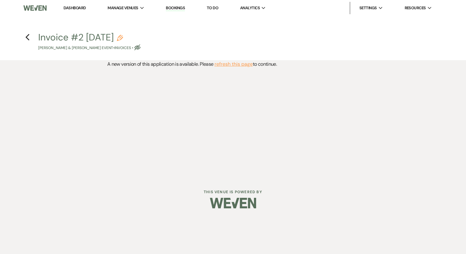
click at [123, 39] on use "button" at bounding box center [120, 38] width 6 height 6
select select "22"
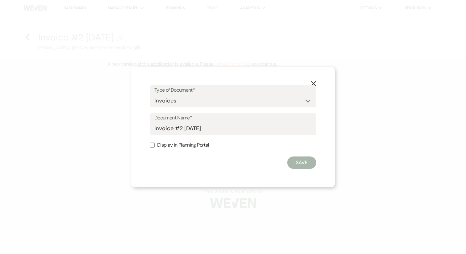
click at [165, 146] on label "Display in Planning Portal" at bounding box center [233, 145] width 166 height 9
click at [155, 146] on input "Display in Planning Portal" at bounding box center [152, 144] width 5 height 5
checkbox input "true"
click at [294, 165] on button "Save" at bounding box center [301, 162] width 29 height 12
